Goal: Task Accomplishment & Management: Use online tool/utility

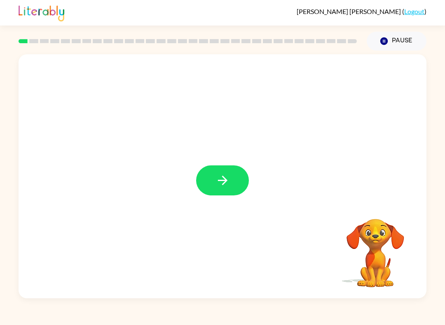
click at [217, 195] on button "button" at bounding box center [222, 181] width 53 height 30
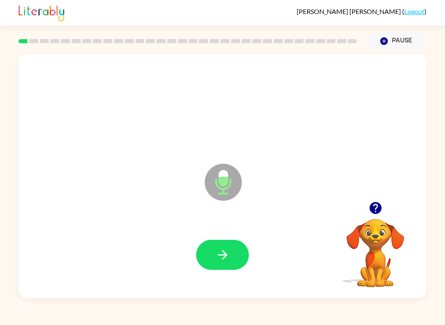
click at [220, 261] on icon "button" at bounding box center [222, 255] width 14 height 14
click at [226, 264] on button "button" at bounding box center [222, 255] width 53 height 30
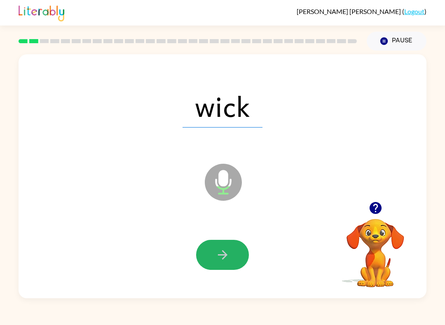
click at [239, 259] on button "button" at bounding box center [222, 255] width 53 height 30
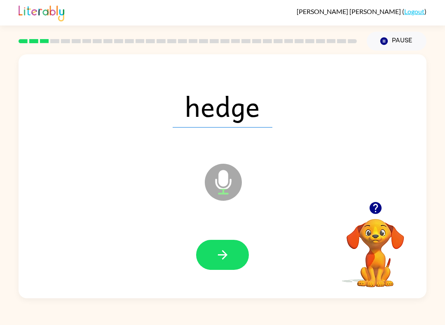
click at [236, 261] on button "button" at bounding box center [222, 255] width 53 height 30
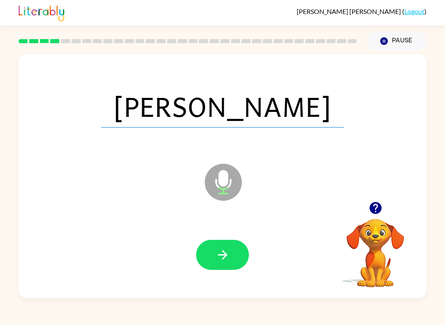
click at [232, 263] on button "button" at bounding box center [222, 255] width 53 height 30
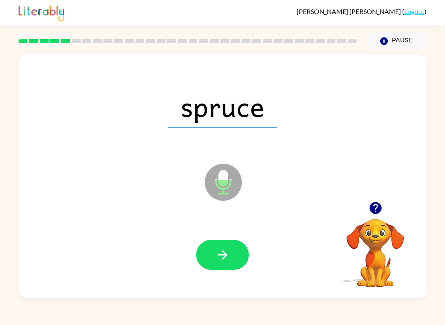
click at [223, 259] on icon "button" at bounding box center [221, 254] width 9 height 9
click at [218, 257] on icon "button" at bounding box center [222, 255] width 14 height 14
click at [215, 252] on icon "button" at bounding box center [222, 255] width 14 height 14
click at [206, 273] on div at bounding box center [222, 255] width 391 height 70
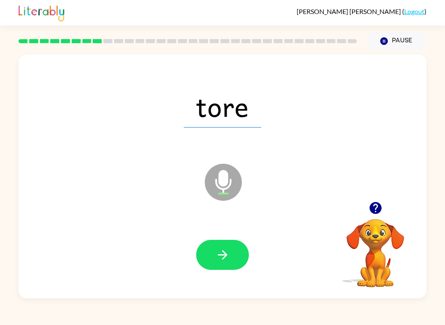
click at [204, 257] on button "button" at bounding box center [222, 255] width 53 height 30
click at [204, 257] on div at bounding box center [222, 255] width 53 height 30
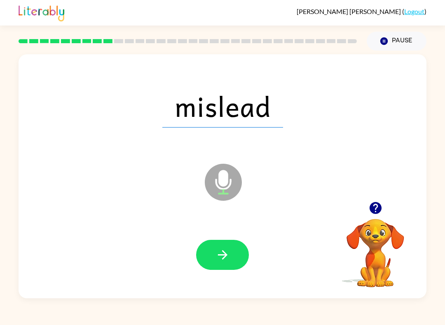
click at [214, 254] on button "button" at bounding box center [222, 255] width 53 height 30
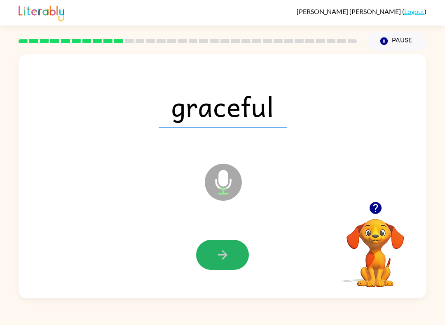
click at [221, 249] on icon "button" at bounding box center [222, 255] width 14 height 14
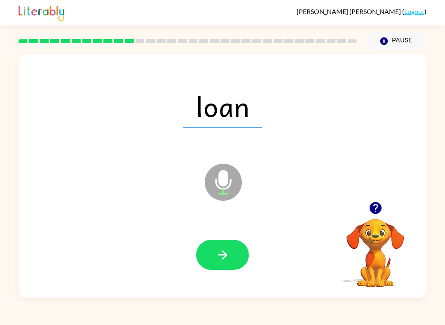
click at [214, 262] on button "button" at bounding box center [222, 255] width 53 height 30
click at [218, 251] on icon "button" at bounding box center [222, 255] width 14 height 14
click at [228, 262] on icon "button" at bounding box center [222, 255] width 14 height 14
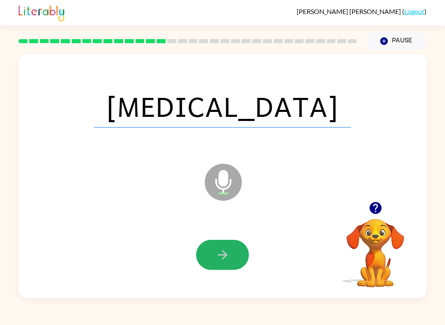
click at [230, 262] on button "button" at bounding box center [222, 255] width 53 height 30
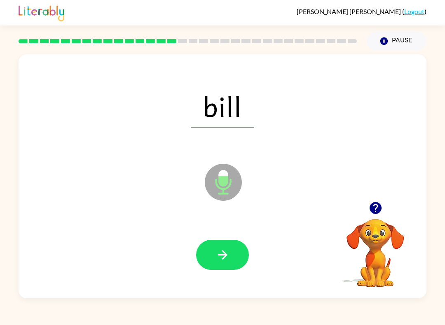
click at [228, 260] on icon "button" at bounding box center [222, 255] width 14 height 14
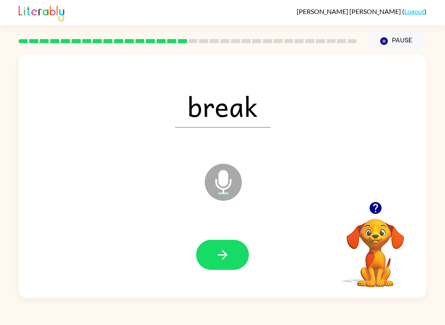
click at [237, 251] on button "button" at bounding box center [222, 255] width 53 height 30
click at [233, 255] on button "button" at bounding box center [222, 255] width 53 height 30
click at [228, 269] on button "button" at bounding box center [222, 255] width 53 height 30
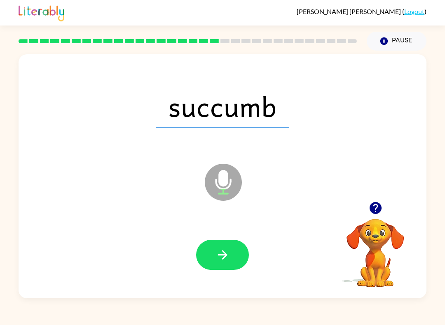
click at [217, 267] on button "button" at bounding box center [222, 255] width 53 height 30
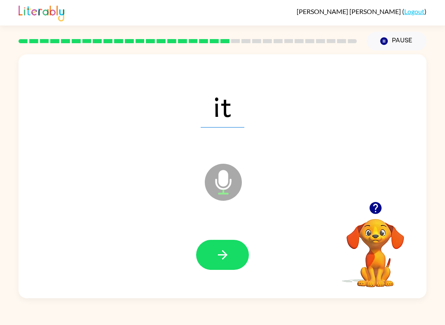
click at [232, 263] on button "button" at bounding box center [222, 255] width 53 height 30
click at [237, 258] on button "button" at bounding box center [222, 255] width 53 height 30
click at [242, 259] on button "button" at bounding box center [222, 255] width 53 height 30
click at [236, 266] on button "button" at bounding box center [222, 255] width 53 height 30
click at [226, 257] on icon "button" at bounding box center [222, 255] width 14 height 14
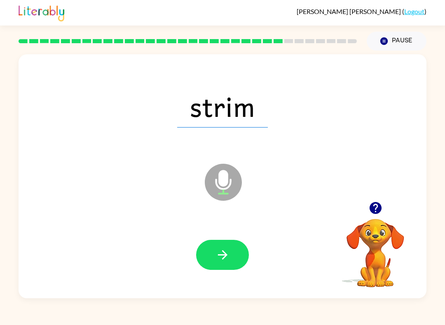
click at [214, 256] on button "button" at bounding box center [222, 255] width 53 height 30
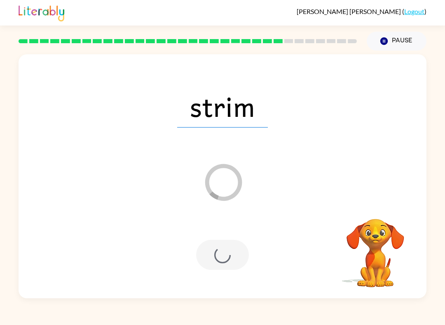
click at [204, 252] on div at bounding box center [222, 255] width 53 height 30
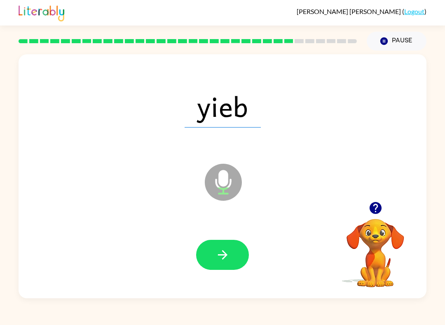
click at [216, 262] on icon "button" at bounding box center [222, 255] width 14 height 14
click at [208, 274] on div at bounding box center [222, 255] width 391 height 70
click at [229, 265] on button "button" at bounding box center [222, 255] width 53 height 30
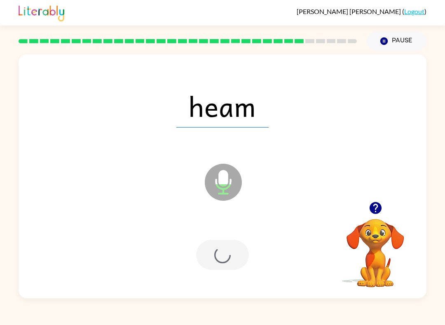
click at [229, 265] on div at bounding box center [222, 255] width 53 height 30
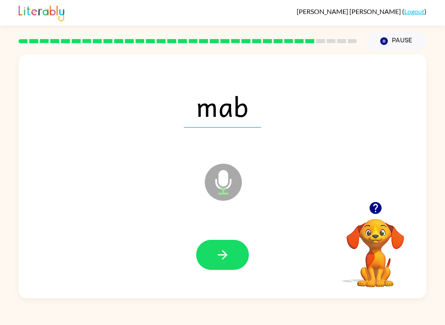
click at [233, 262] on button "button" at bounding box center [222, 255] width 53 height 30
click at [220, 266] on button "button" at bounding box center [222, 255] width 53 height 30
click at [245, 245] on div at bounding box center [222, 255] width 53 height 30
click at [233, 253] on button "button" at bounding box center [222, 255] width 53 height 30
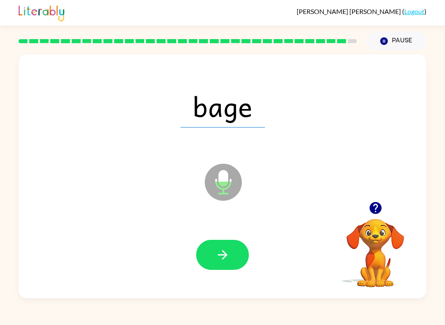
click at [222, 259] on icon "button" at bounding box center [222, 255] width 14 height 14
